Goal: Use online tool/utility: Utilize a website feature to perform a specific function

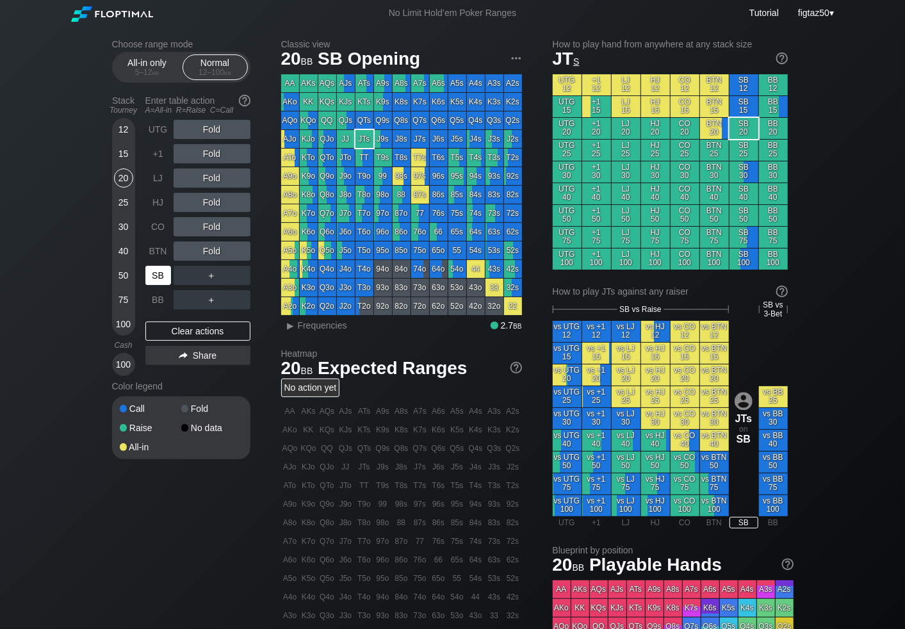
click at [158, 271] on div "SB" at bounding box center [158, 275] width 26 height 19
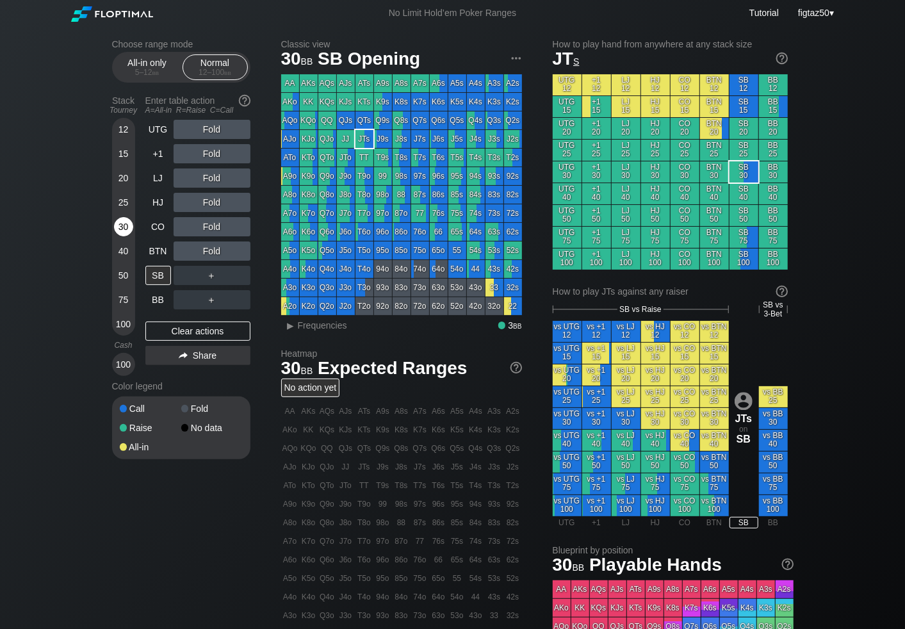
drag, startPoint x: 127, startPoint y: 227, endPoint x: 131, endPoint y: 236, distance: 10.6
click at [127, 227] on div "30" at bounding box center [123, 226] width 19 height 19
click at [151, 267] on div "SB" at bounding box center [158, 275] width 26 height 19
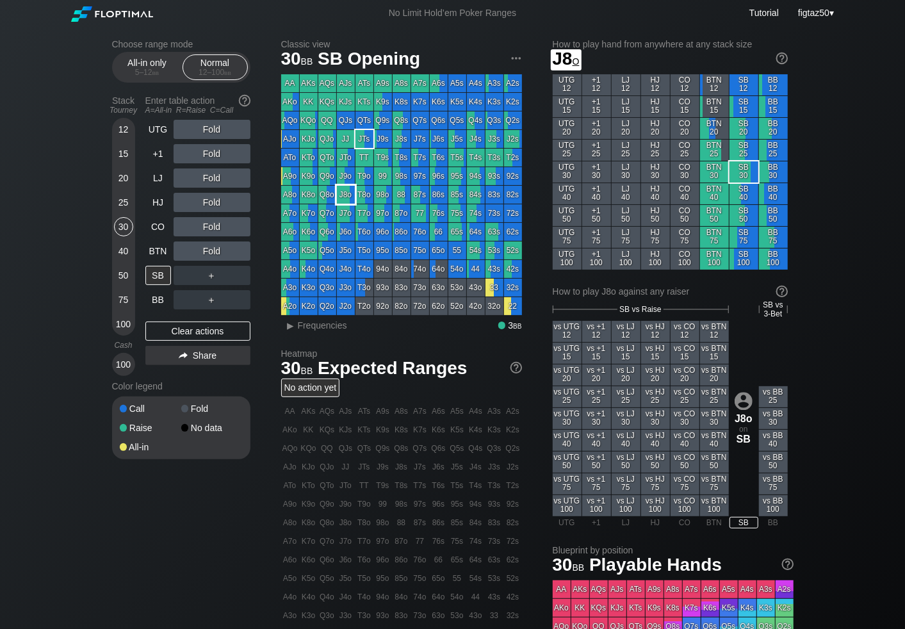
click at [347, 191] on div "J8o" at bounding box center [346, 195] width 18 height 18
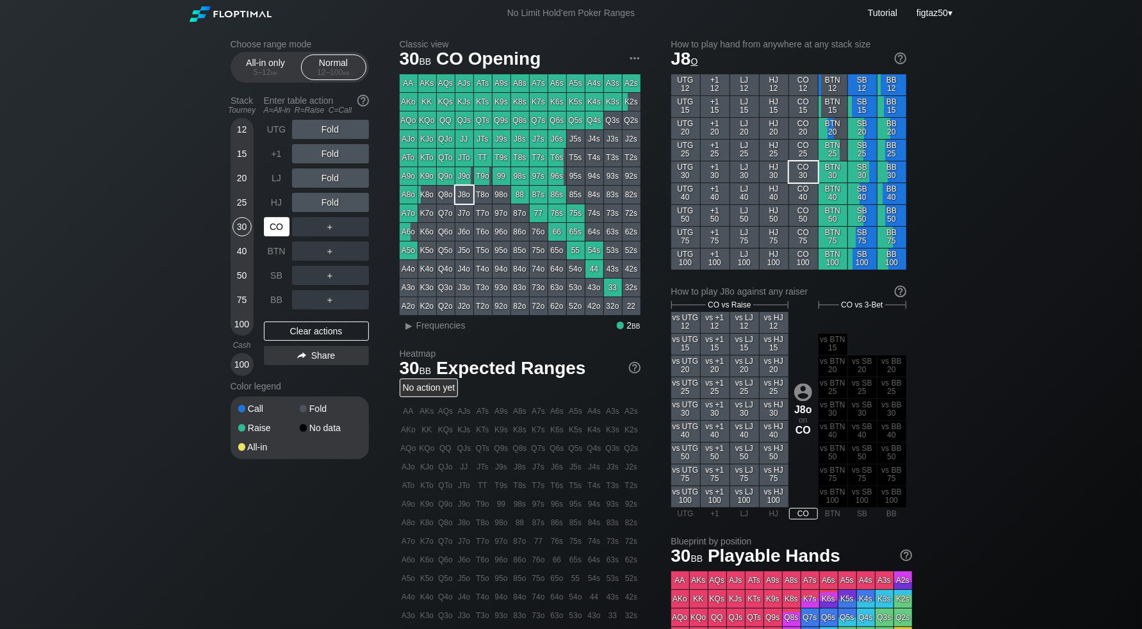
click at [279, 229] on div "CO" at bounding box center [277, 226] width 26 height 19
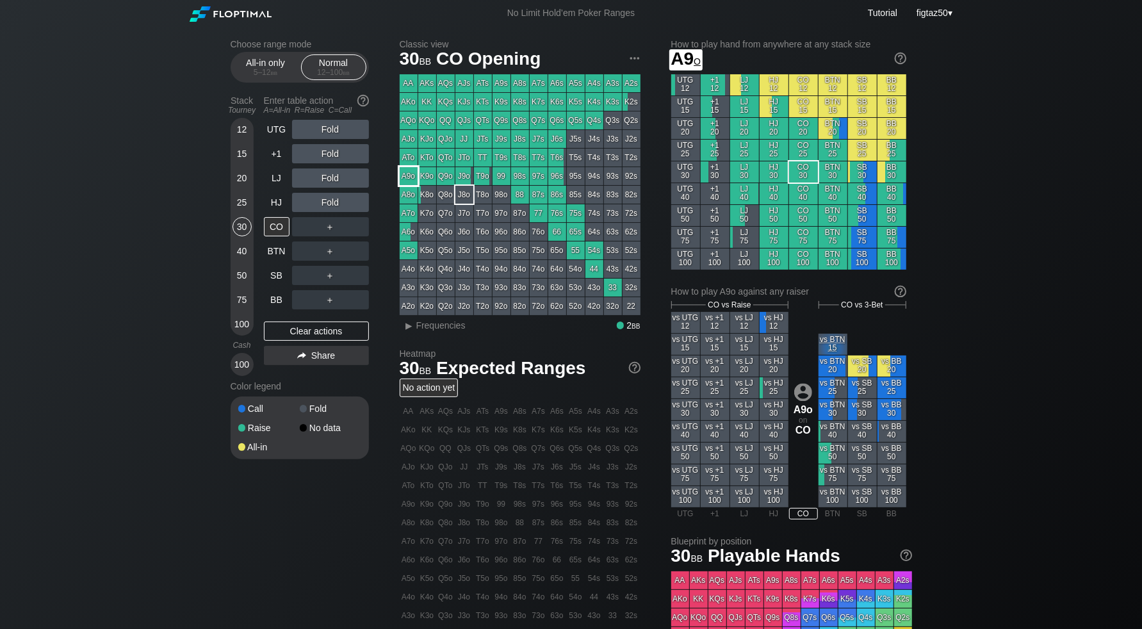
click at [405, 175] on div "A9o" at bounding box center [409, 176] width 18 height 18
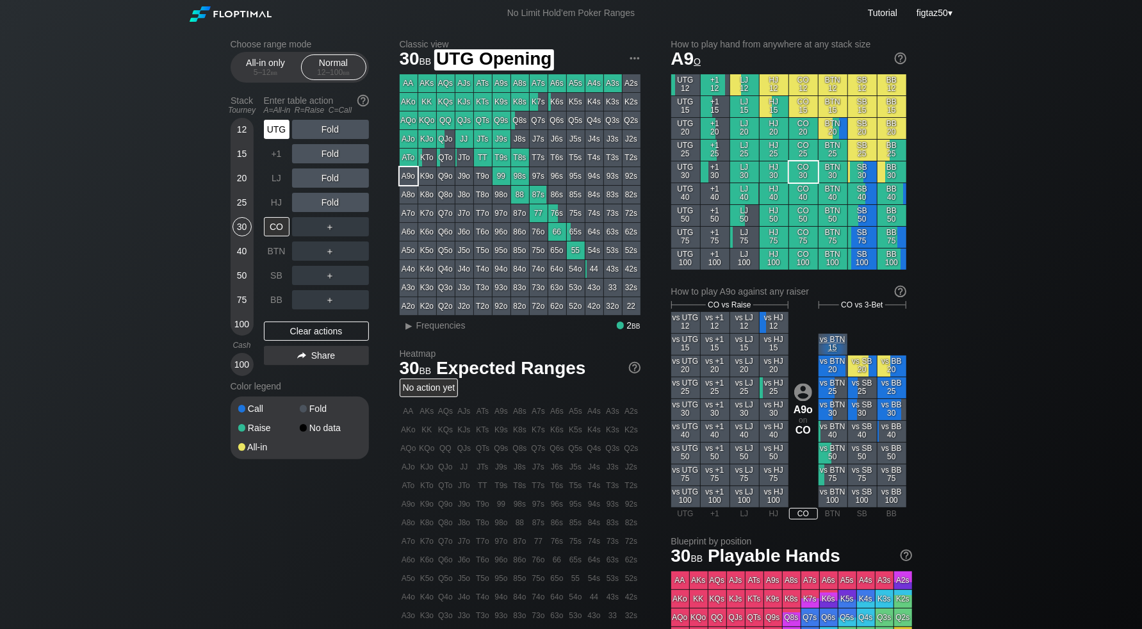
click at [273, 124] on div "UTG" at bounding box center [277, 129] width 26 height 19
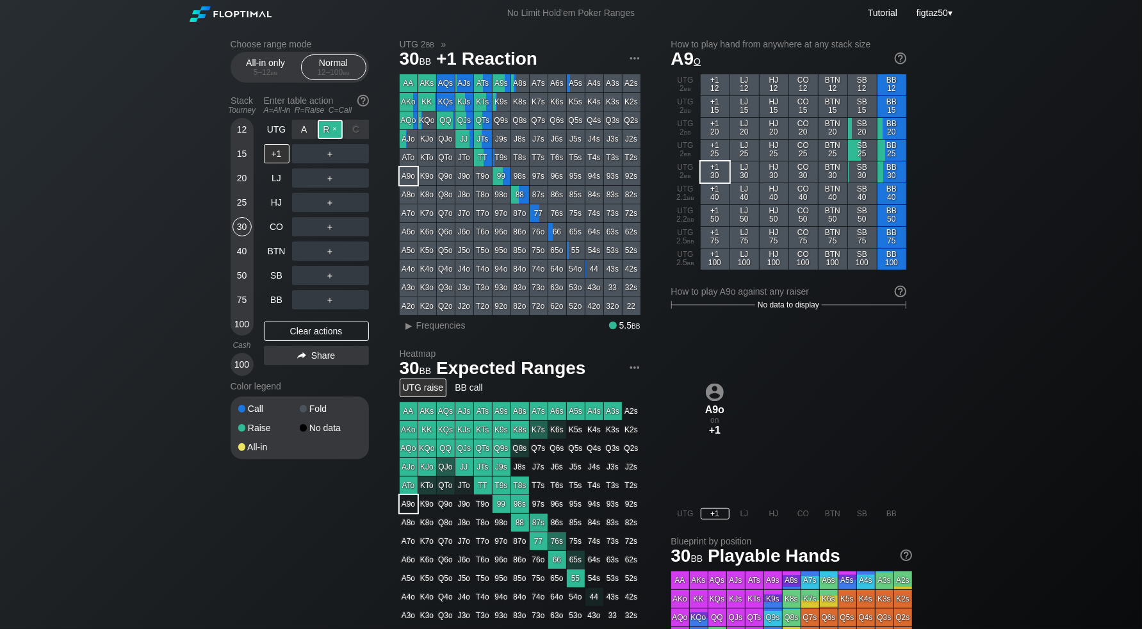
click at [330, 126] on div "R ✕" at bounding box center [330, 129] width 25 height 19
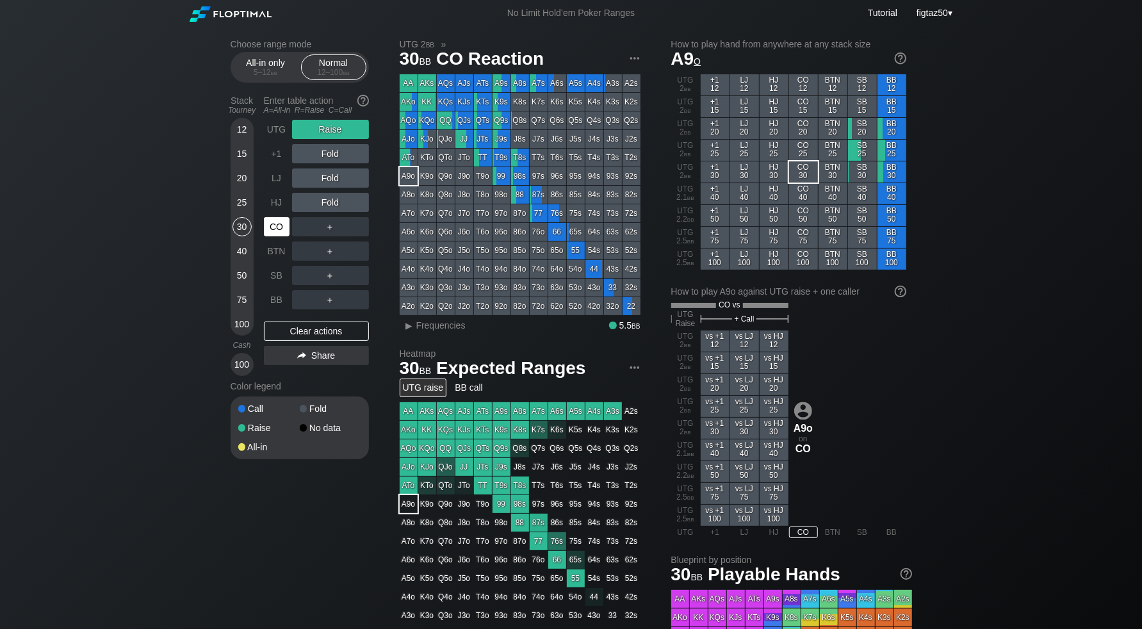
click at [281, 229] on div "CO" at bounding box center [277, 226] width 26 height 19
